Goal: Check status: Check status

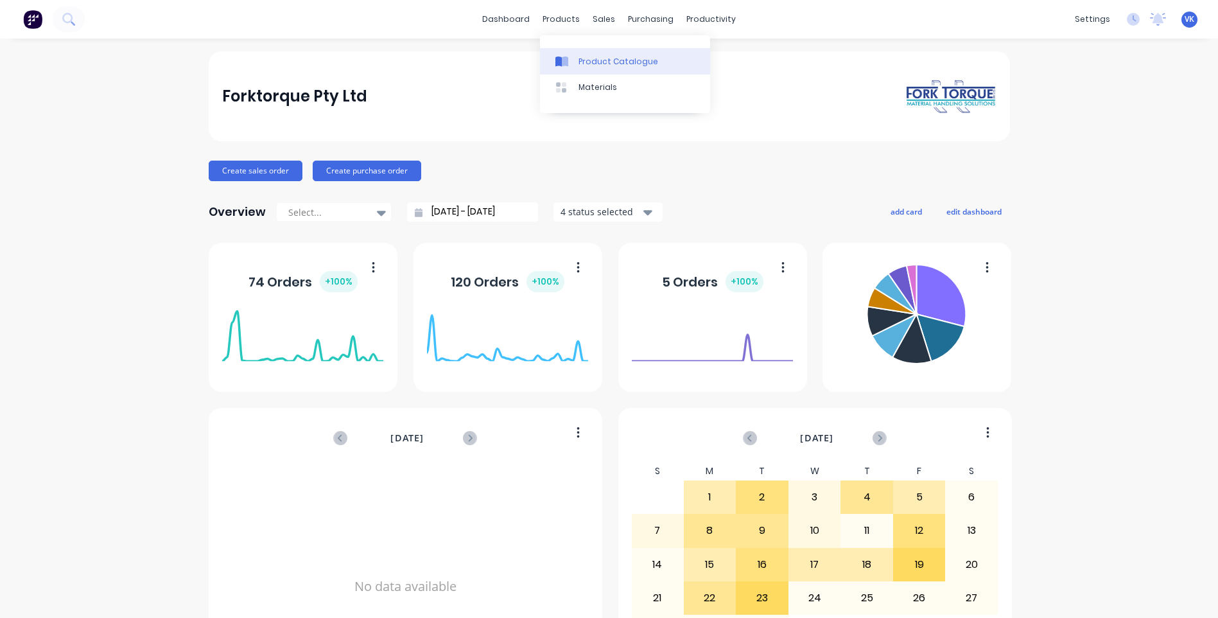
click at [564, 64] on icon at bounding box center [565, 62] width 6 height 10
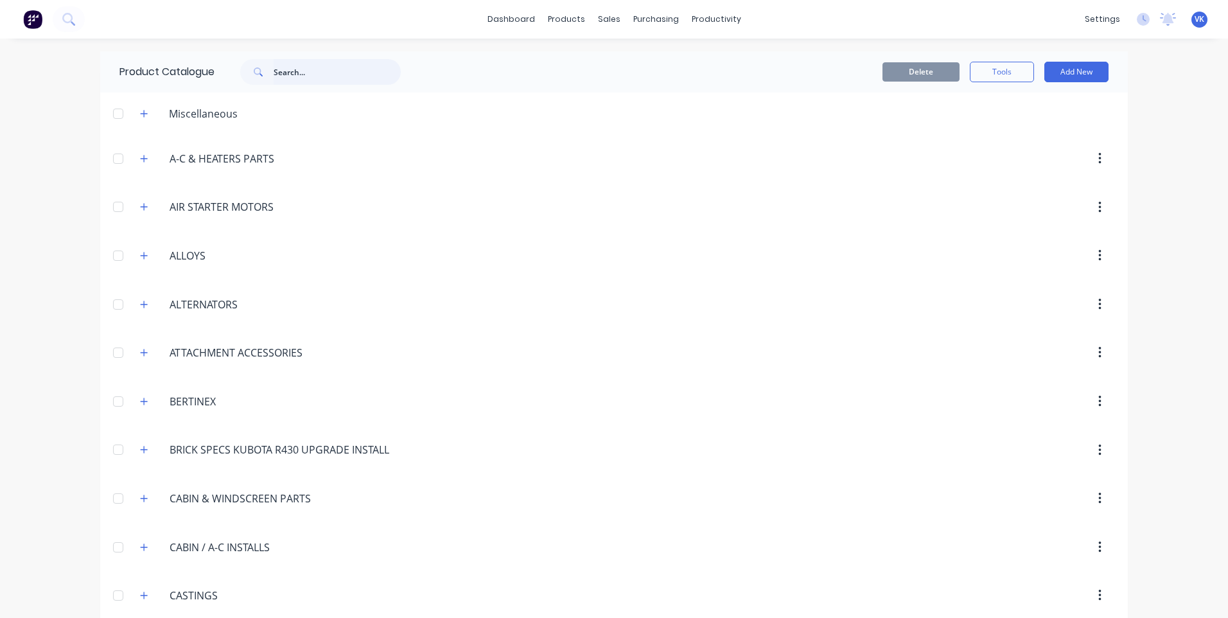
click at [350, 71] on input "text" at bounding box center [337, 72] width 127 height 26
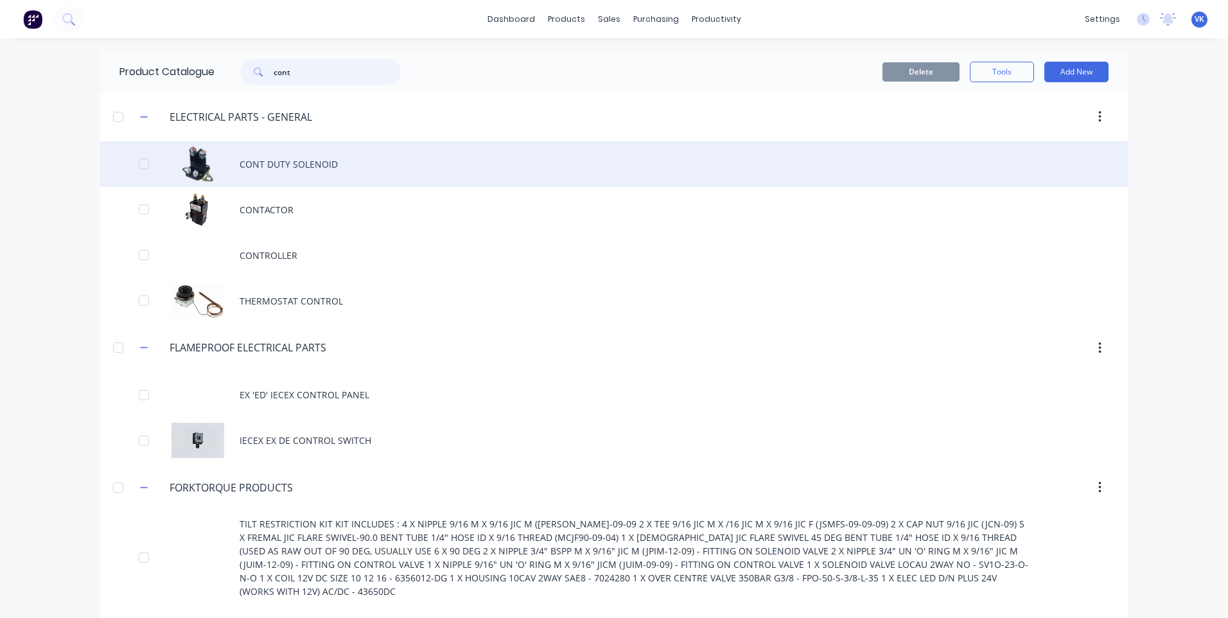
type input "cont"
click at [314, 171] on div "CONT DUTY SOLENOID" at bounding box center [614, 164] width 1028 height 46
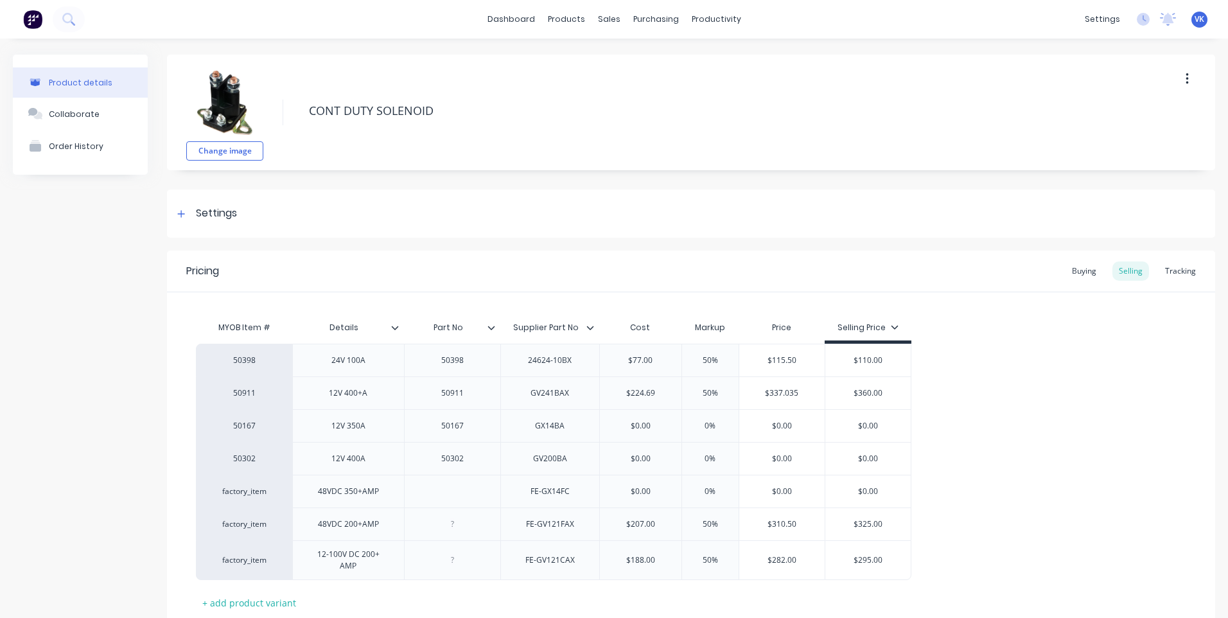
type textarea "x"
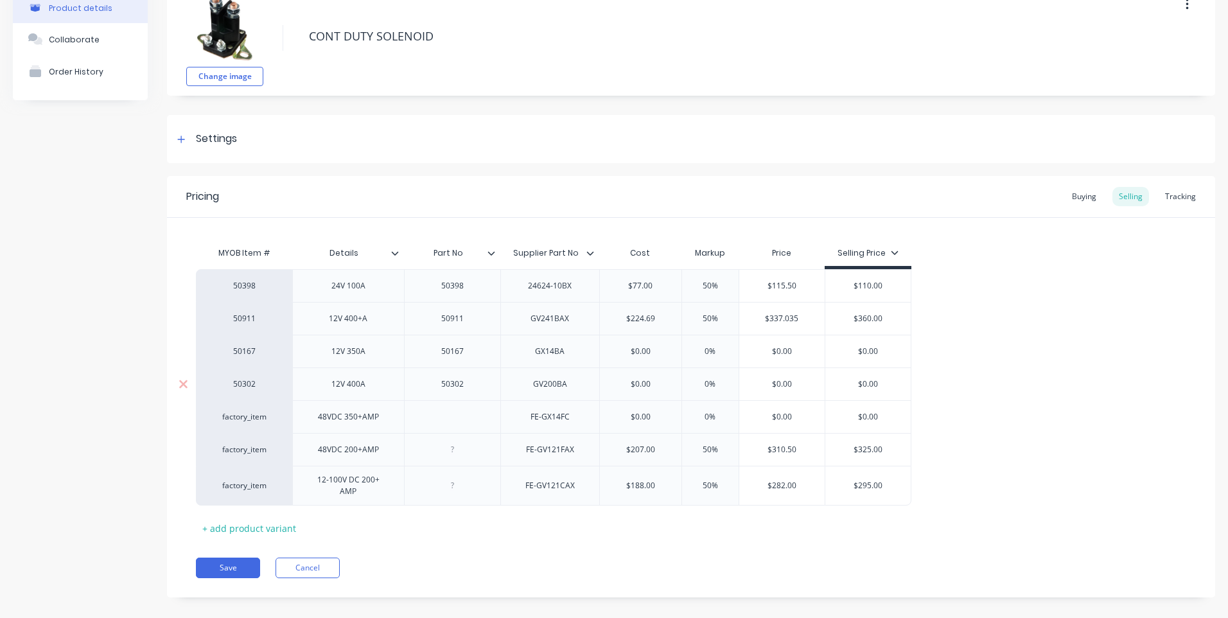
scroll to position [83, 0]
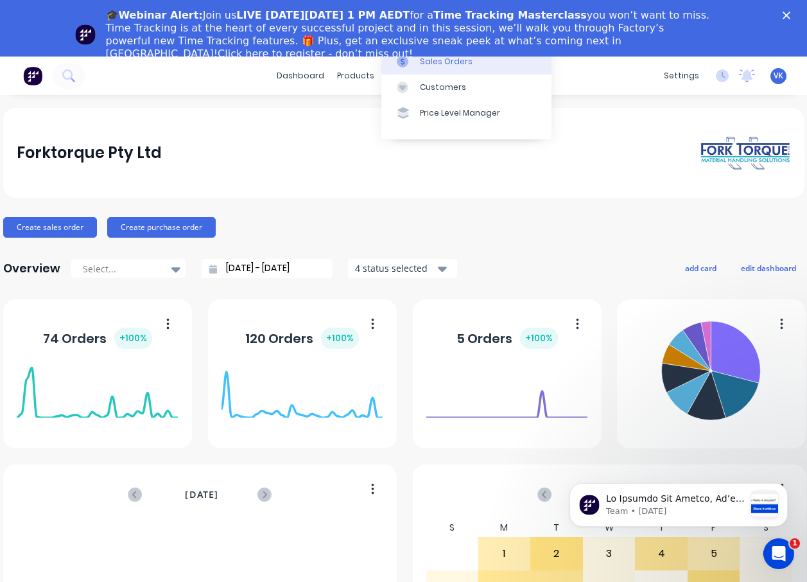
click at [421, 67] on div "Sales Orders" at bounding box center [446, 62] width 53 height 12
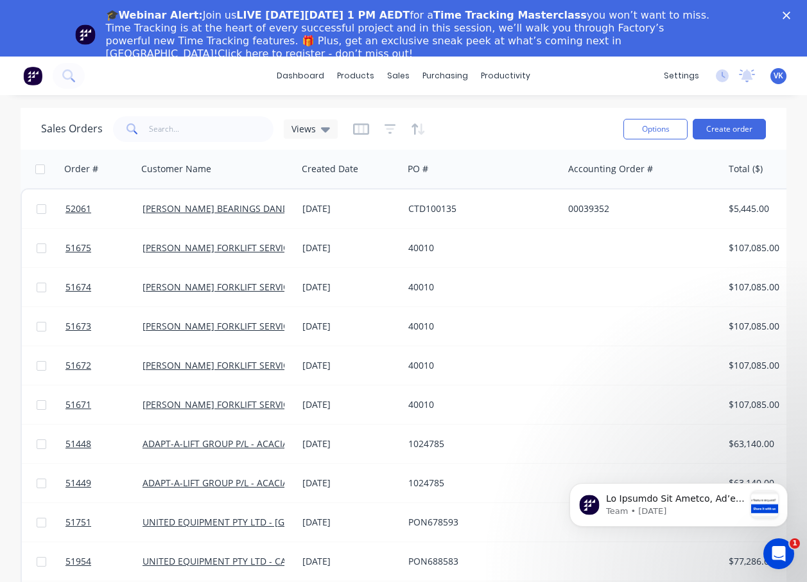
click at [142, 76] on div "dashboard products sales purchasing productivity dashboard products Product Cat…" at bounding box center [403, 76] width 807 height 39
drag, startPoint x: 137, startPoint y: 71, endPoint x: 96, endPoint y: 75, distance: 41.3
click at [137, 71] on div "dashboard products sales purchasing productivity dashboard products Product Cat…" at bounding box center [403, 76] width 807 height 39
click at [64, 77] on icon at bounding box center [67, 74] width 10 height 10
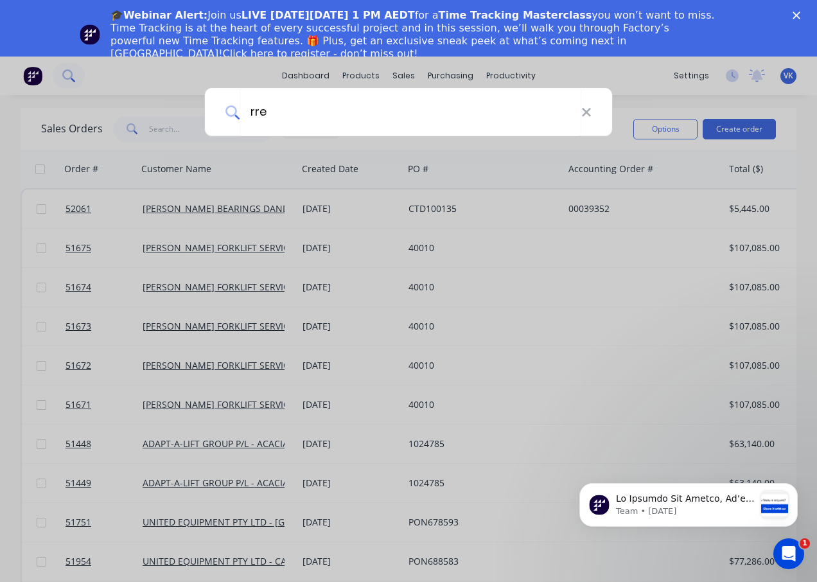
type input "rre"
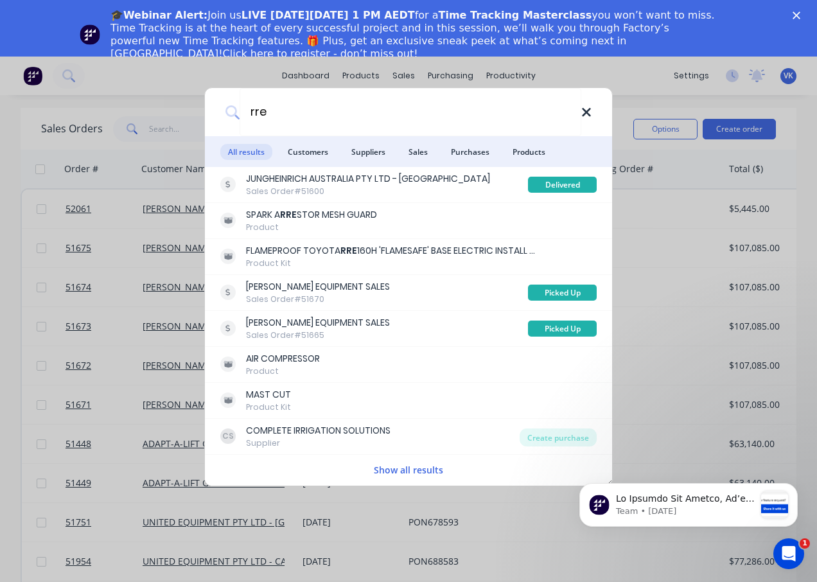
click at [588, 109] on icon at bounding box center [586, 112] width 8 height 8
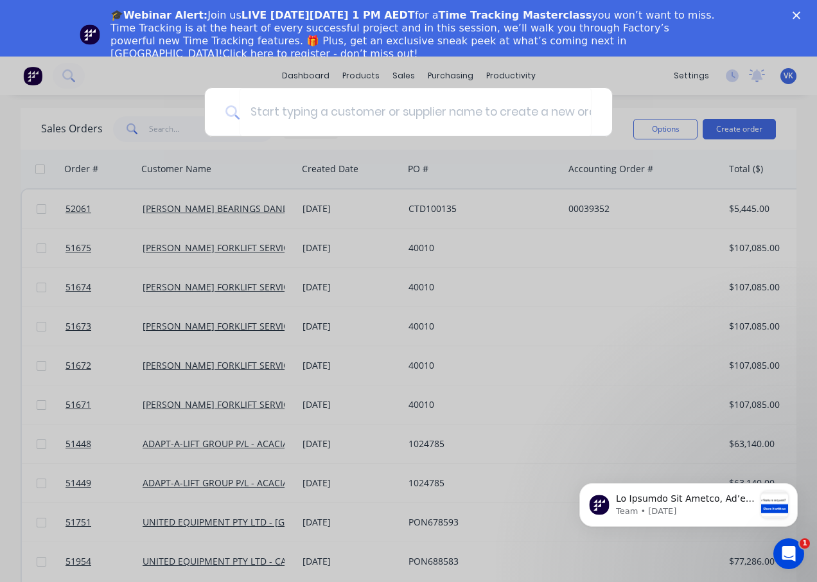
click at [241, 67] on div at bounding box center [408, 291] width 817 height 582
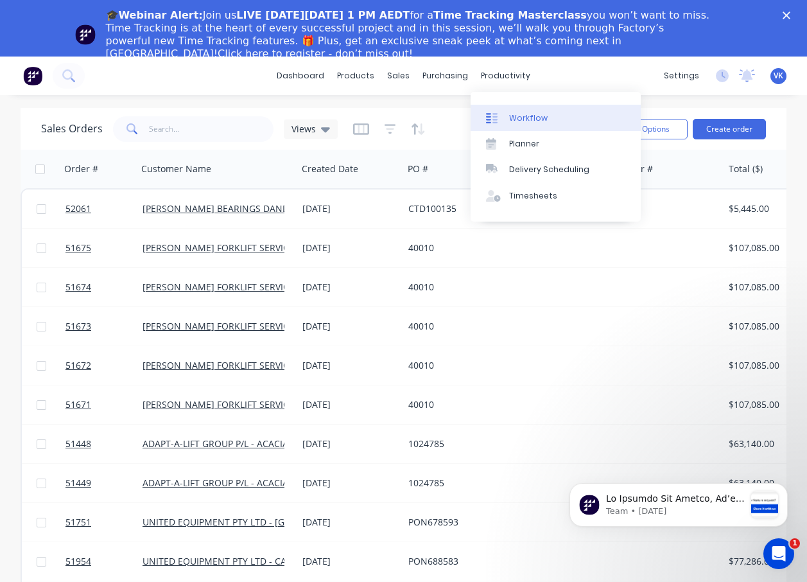
click at [518, 120] on div "Workflow" at bounding box center [528, 118] width 39 height 12
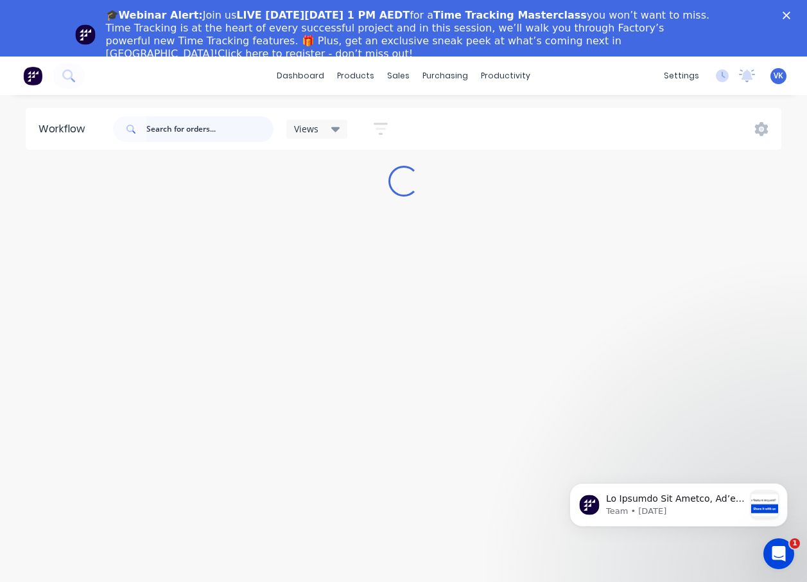
click at [207, 130] on input "text" at bounding box center [209, 129] width 127 height 26
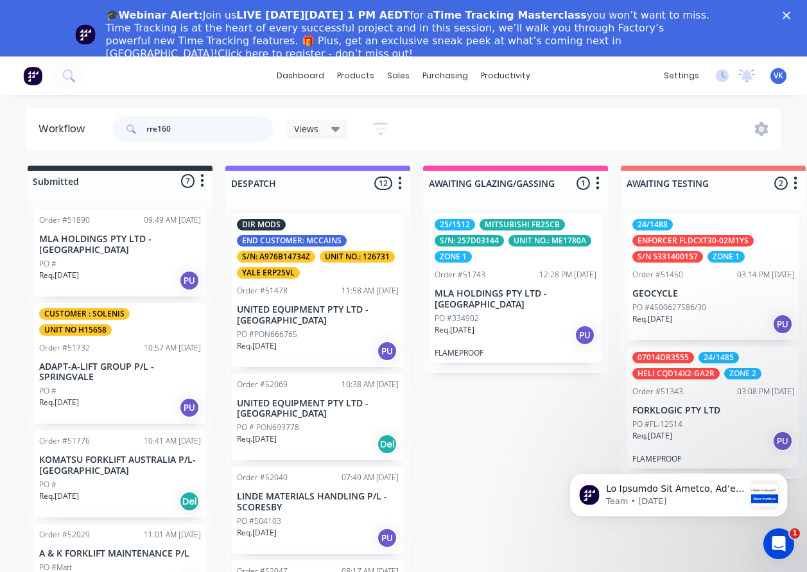
type input "rre160"
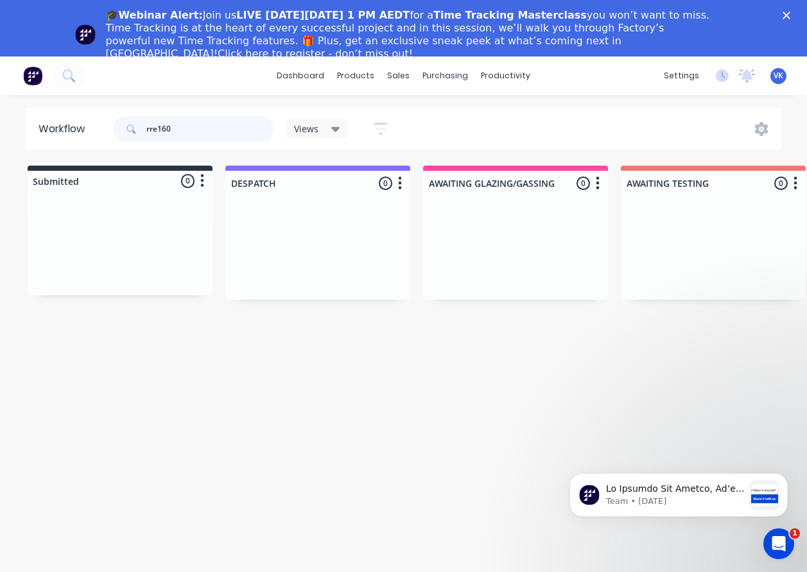
click at [170, 133] on input "rre160" at bounding box center [209, 129] width 127 height 26
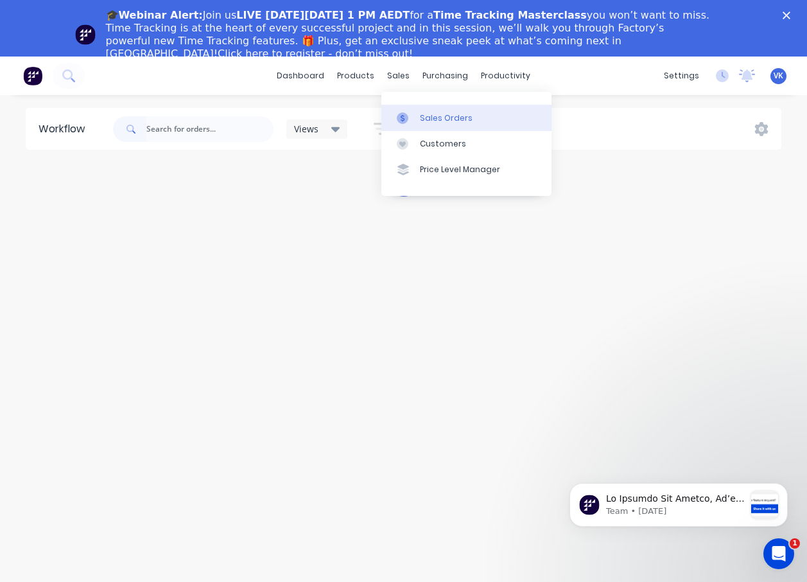
click at [421, 122] on div "Sales Orders" at bounding box center [446, 118] width 53 height 12
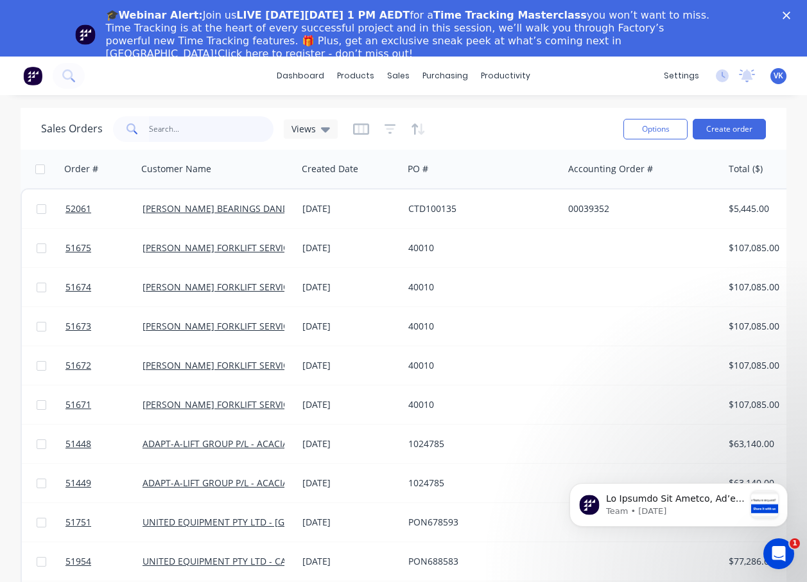
click at [208, 132] on input "text" at bounding box center [211, 129] width 125 height 26
paste input "rre160"
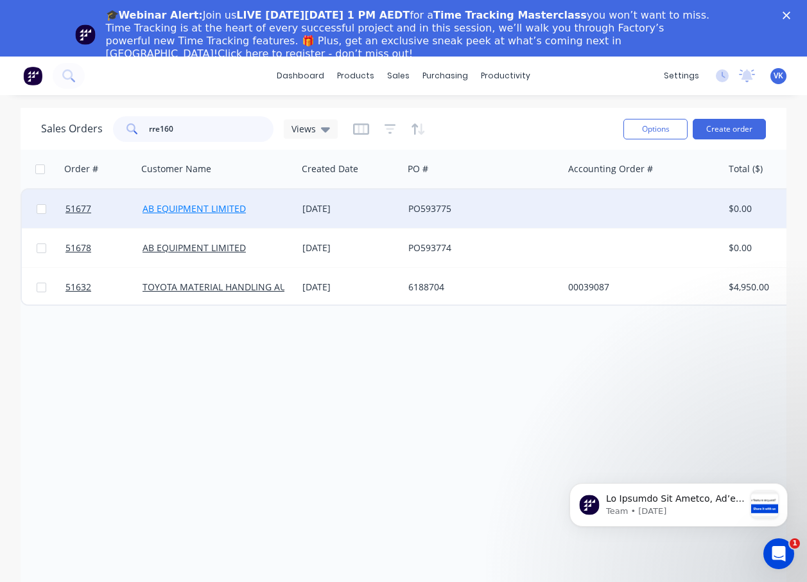
type input "rre160"
click at [206, 210] on link "AB EQUIPMENT LIMITED" at bounding box center [194, 208] width 103 height 12
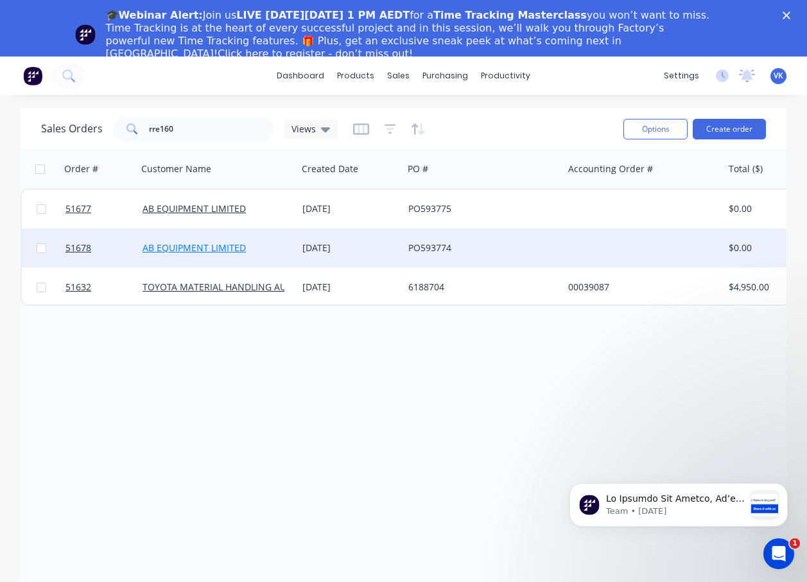
click at [193, 247] on link "AB EQUIPMENT LIMITED" at bounding box center [194, 247] width 103 height 12
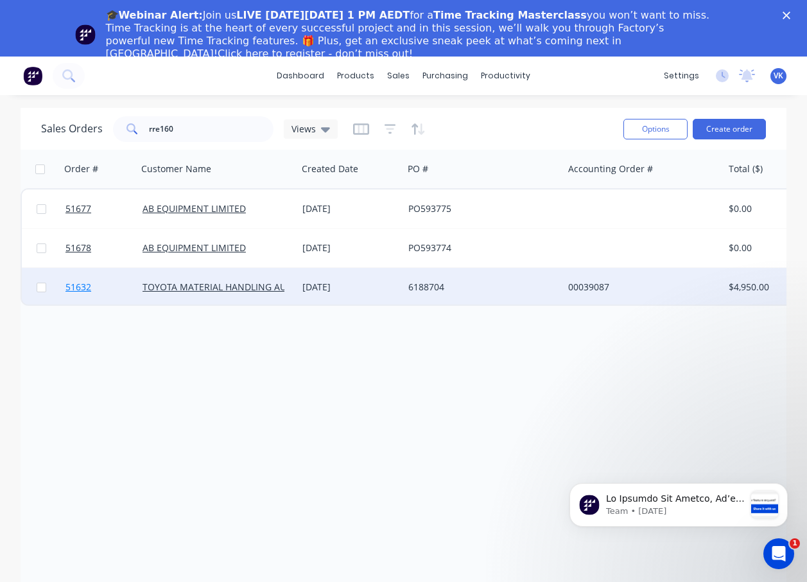
click at [83, 289] on span "51632" at bounding box center [79, 287] width 26 height 13
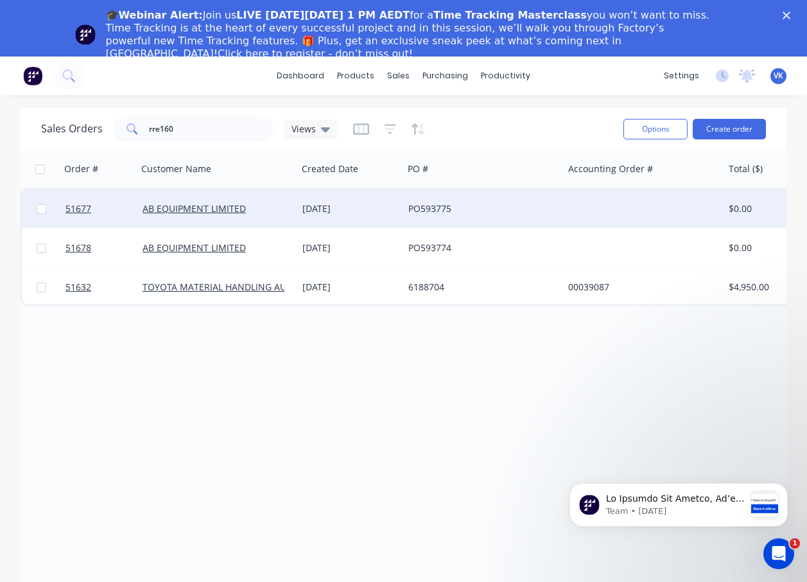
click at [208, 202] on div "AB EQUIPMENT LIMITED" at bounding box center [217, 208] width 160 height 39
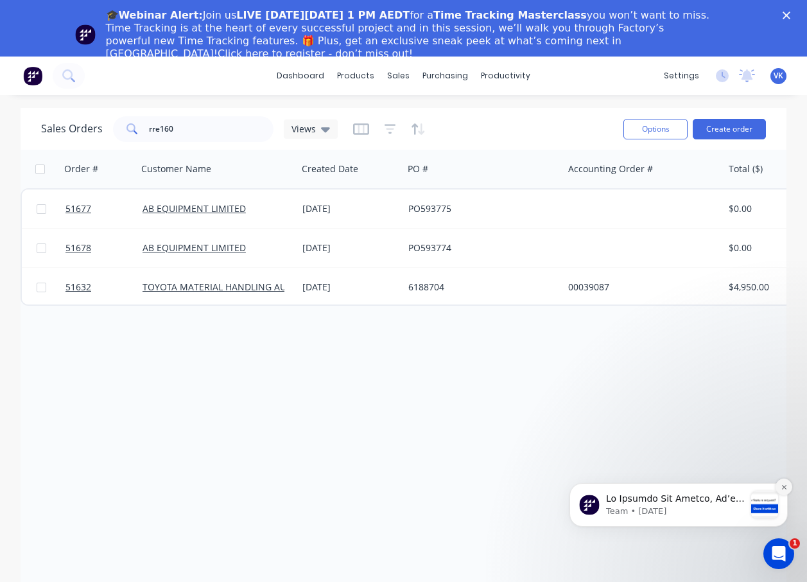
click at [784, 487] on icon "Dismiss notification" at bounding box center [784, 486] width 4 height 4
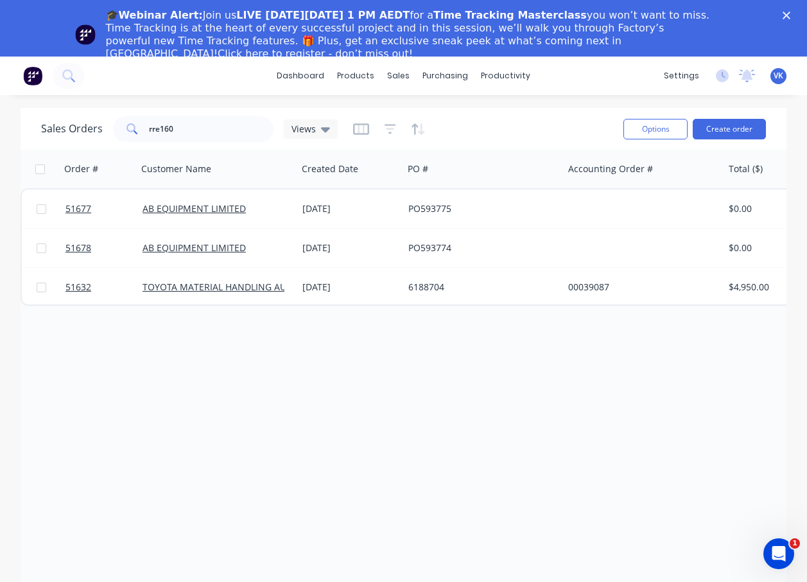
click at [791, 18] on polygon "Close" at bounding box center [787, 16] width 8 height 8
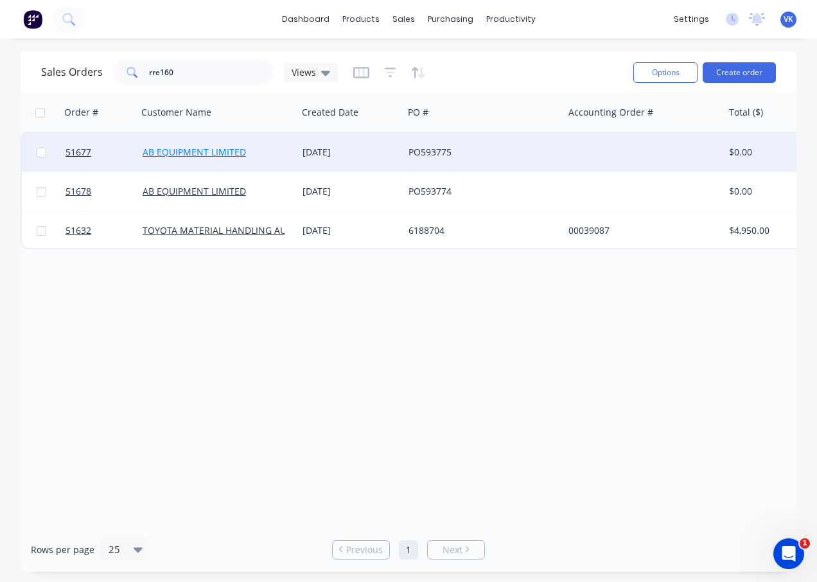
click at [188, 146] on link "AB EQUIPMENT LIMITED" at bounding box center [194, 152] width 103 height 12
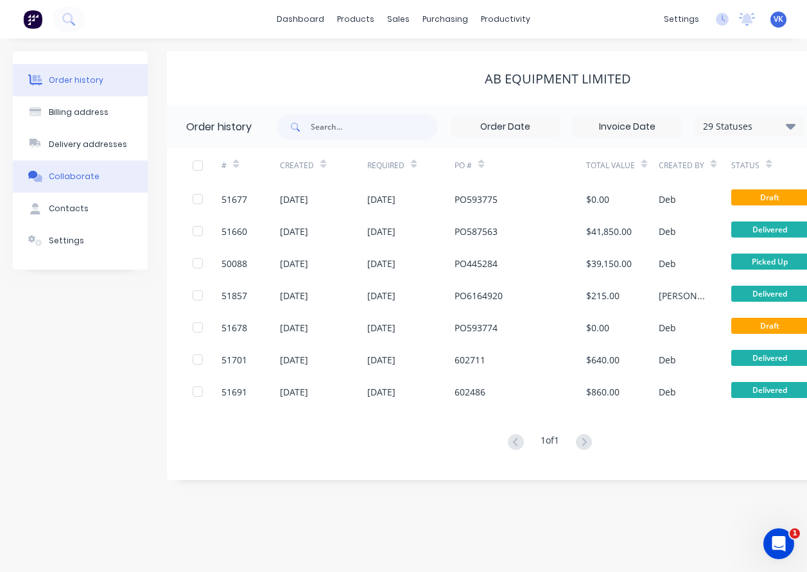
click at [85, 169] on button "Collaborate" at bounding box center [80, 177] width 135 height 32
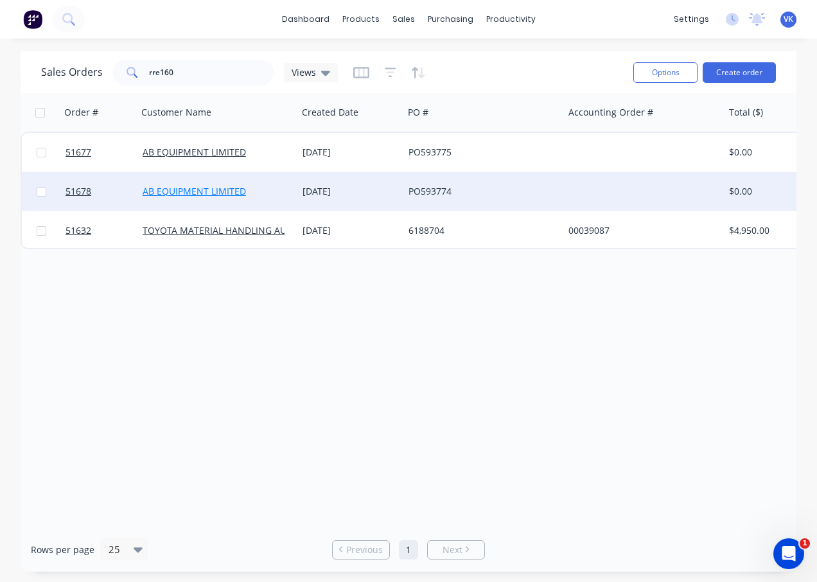
click at [204, 191] on link "AB EQUIPMENT LIMITED" at bounding box center [194, 191] width 103 height 12
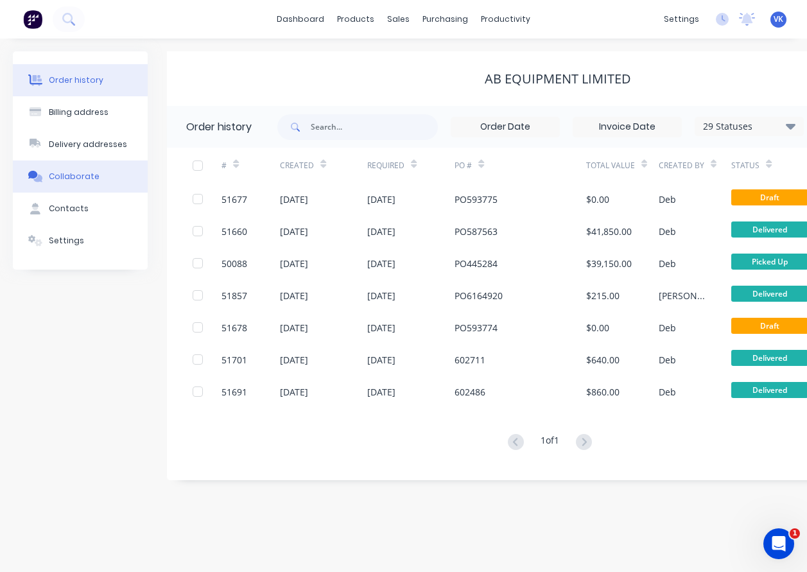
click at [83, 180] on div "Collaborate" at bounding box center [74, 177] width 51 height 12
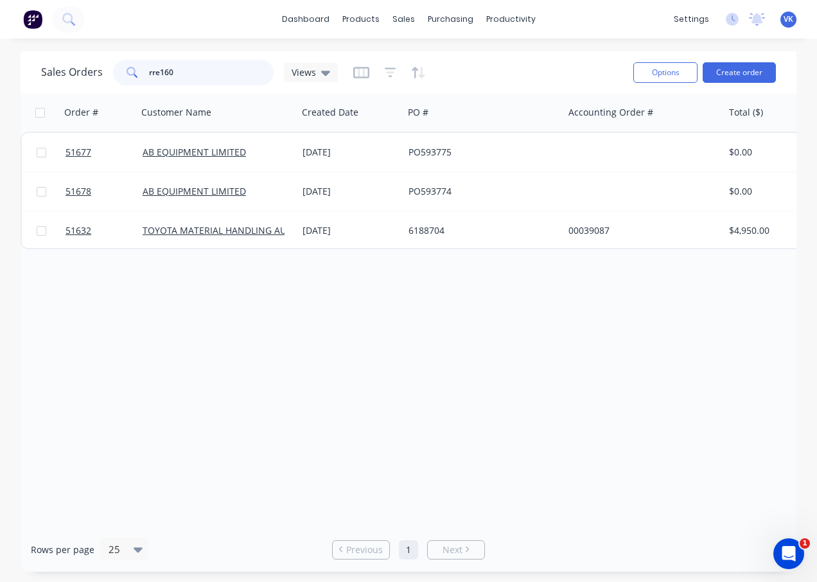
click at [209, 71] on input "rre160" at bounding box center [211, 73] width 125 height 26
type input "51677"
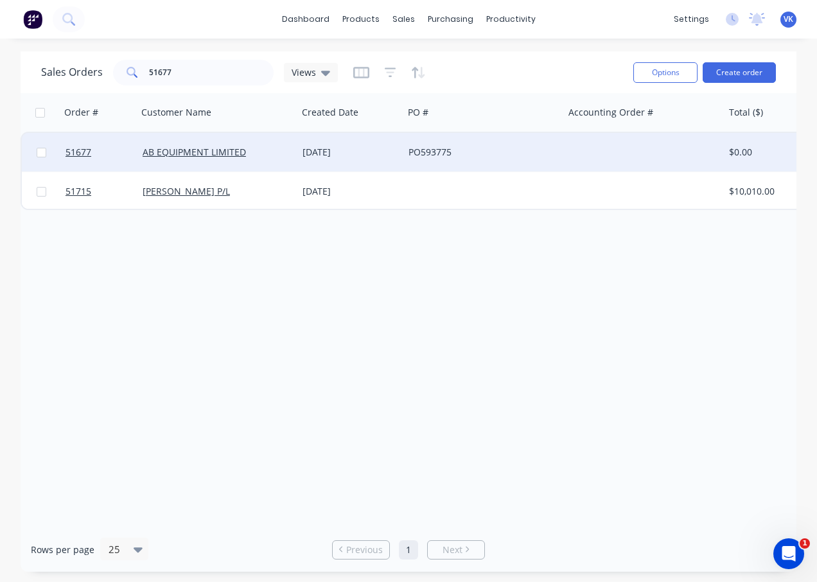
click at [166, 142] on div "AB EQUIPMENT LIMITED" at bounding box center [217, 152] width 160 height 39
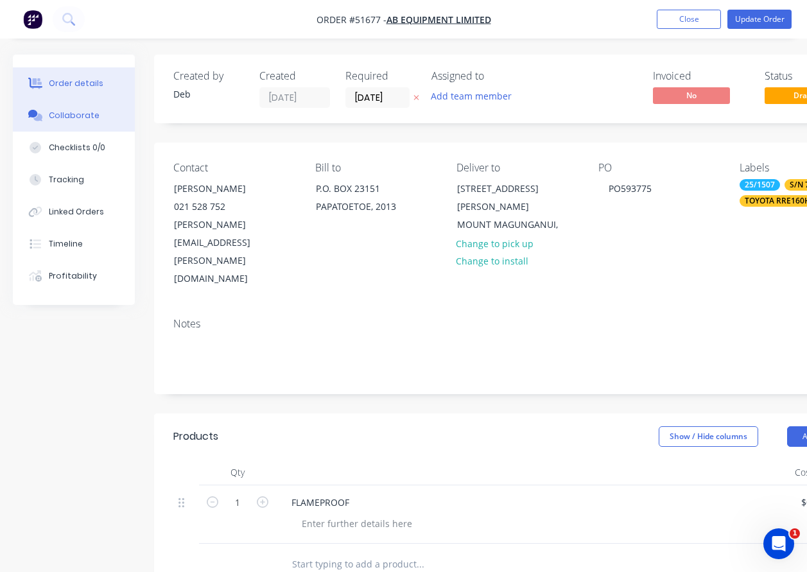
click at [70, 112] on div "Collaborate" at bounding box center [74, 116] width 51 height 12
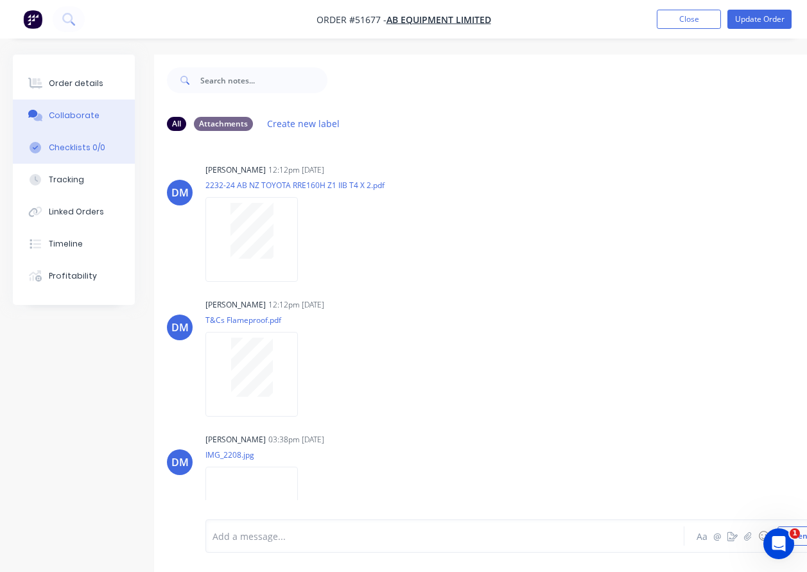
click at [79, 144] on div "Checklists 0/0" at bounding box center [77, 148] width 57 height 12
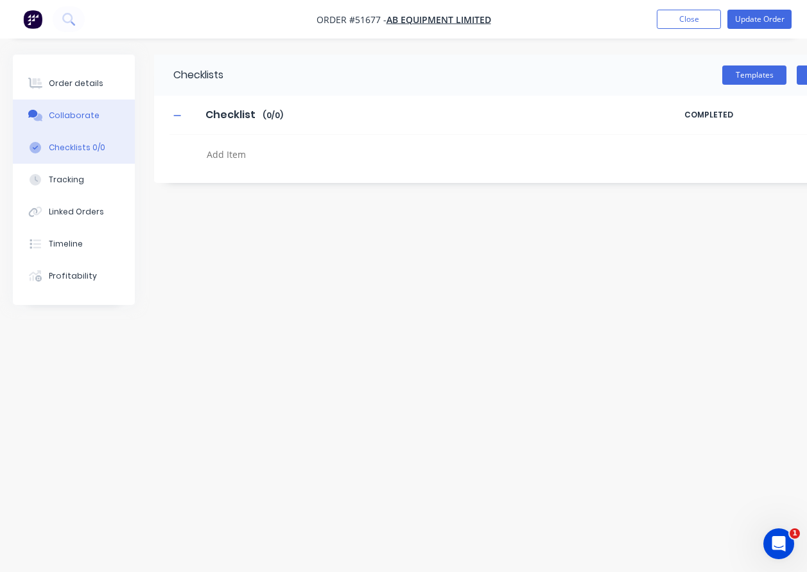
click at [77, 116] on div "Collaborate" at bounding box center [74, 116] width 51 height 12
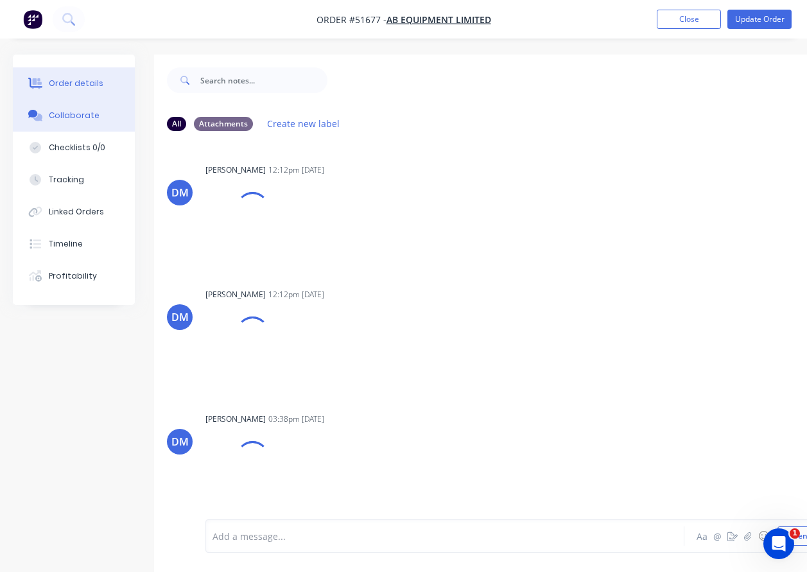
click at [74, 88] on div "Order details" at bounding box center [76, 84] width 55 height 12
